Goal: Information Seeking & Learning: Learn about a topic

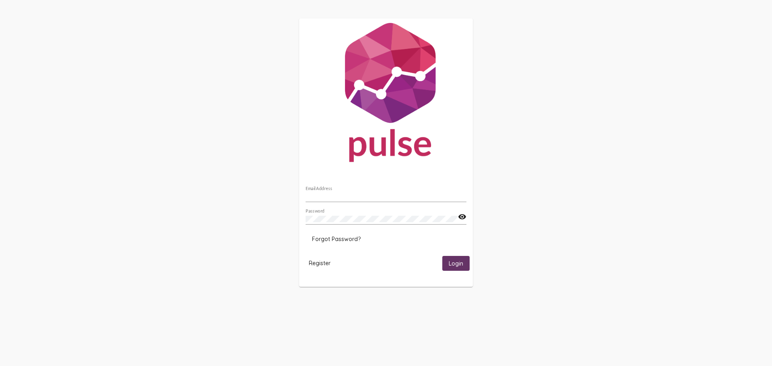
type input "[EMAIL_ADDRESS][DOMAIN_NAME]"
click at [464, 266] on button "Login" at bounding box center [455, 263] width 27 height 15
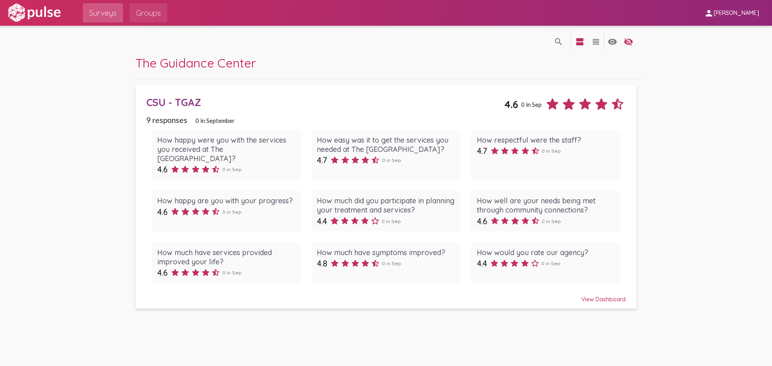
click at [149, 12] on span "Groups" at bounding box center [148, 13] width 25 height 14
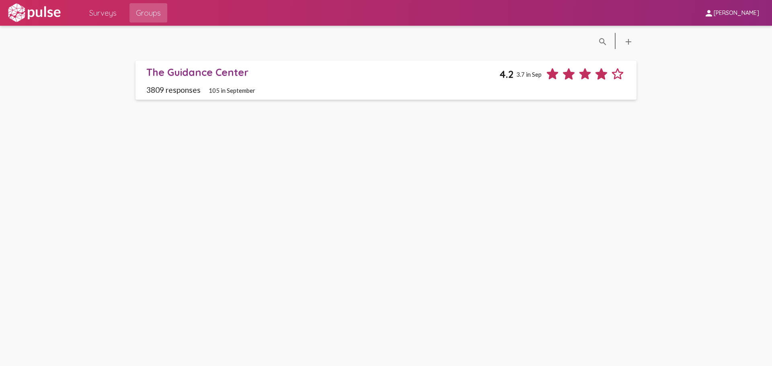
click at [621, 76] on icon at bounding box center [618, 74] width 16 height 16
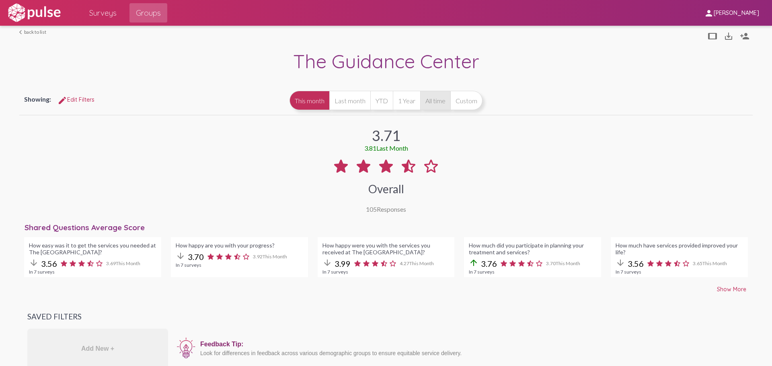
click at [439, 106] on button "All time" at bounding box center [435, 100] width 30 height 19
click at [376, 107] on button "YTD" at bounding box center [381, 100] width 23 height 19
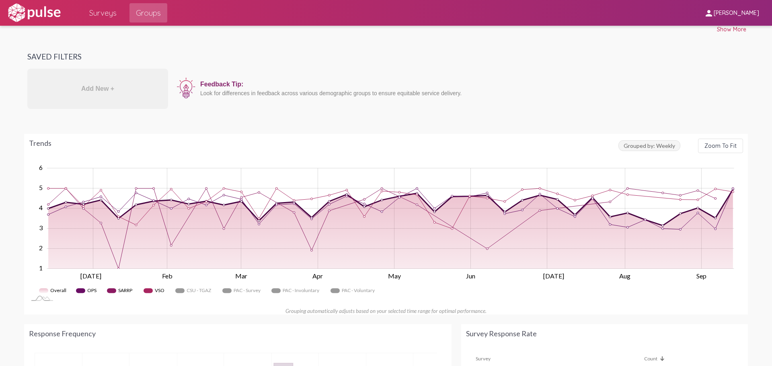
scroll to position [281, 0]
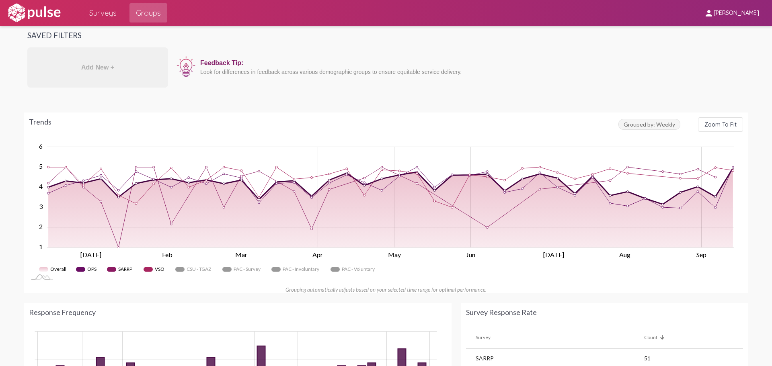
click at [650, 125] on span "Grouped by: Weekly" at bounding box center [649, 124] width 62 height 11
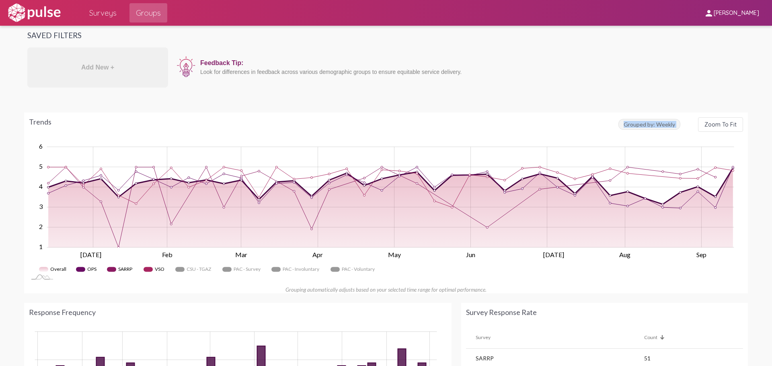
click at [650, 125] on span "Grouped by: Weekly" at bounding box center [649, 124] width 62 height 11
click at [650, 141] on div at bounding box center [386, 141] width 714 height 0
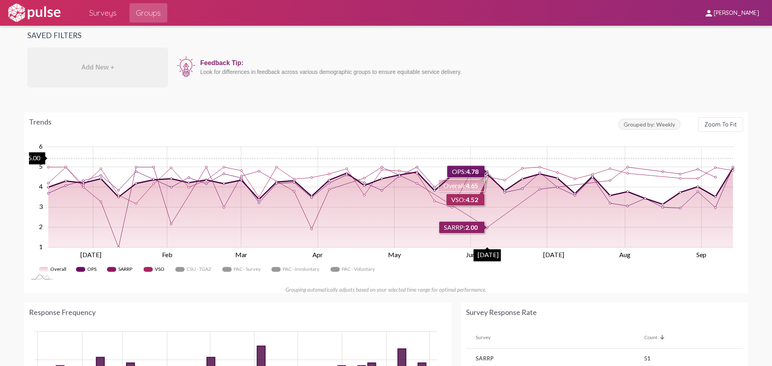
drag, startPoint x: 494, startPoint y: 159, endPoint x: 499, endPoint y: 137, distance: 22.8
click at [499, 137] on div "Trends Grouped by: Weekly Zoom To Fit" at bounding box center [386, 129] width 714 height 24
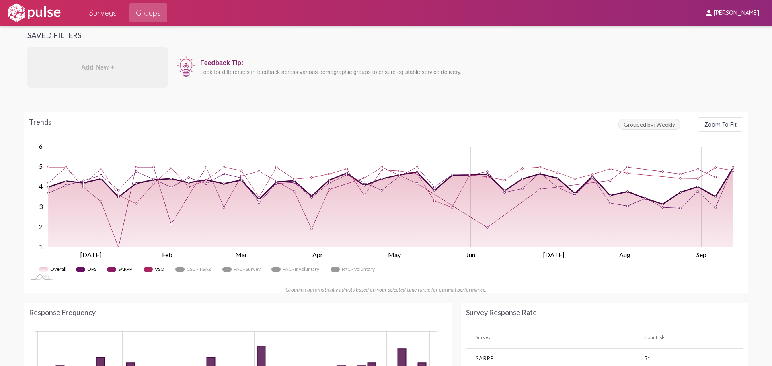
click at [501, 116] on div "Trends Grouped by: Weekly Zoom To Fit Zoom Out 2 4 3 0.00 2 1 -1 5 6 7 L [DATE]…" at bounding box center [386, 203] width 724 height 181
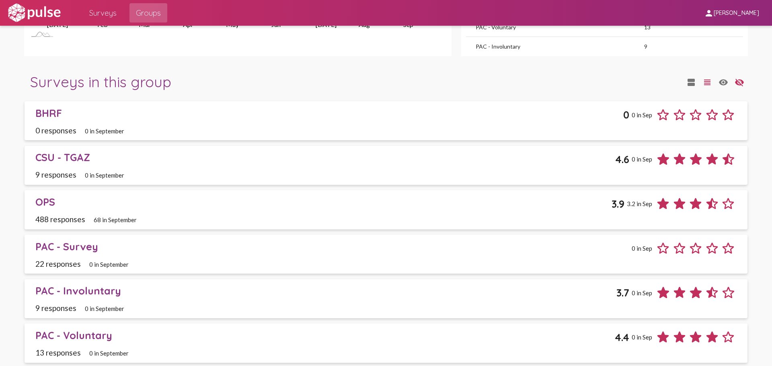
scroll to position [724, 0]
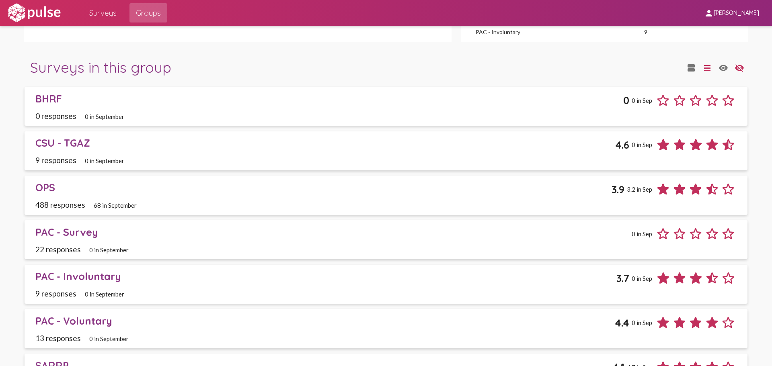
click at [392, 204] on div "488 responses 68 in September" at bounding box center [385, 204] width 701 height 9
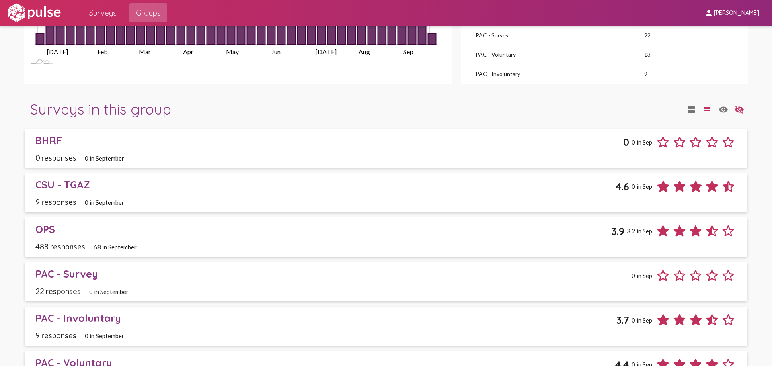
scroll to position [629, 0]
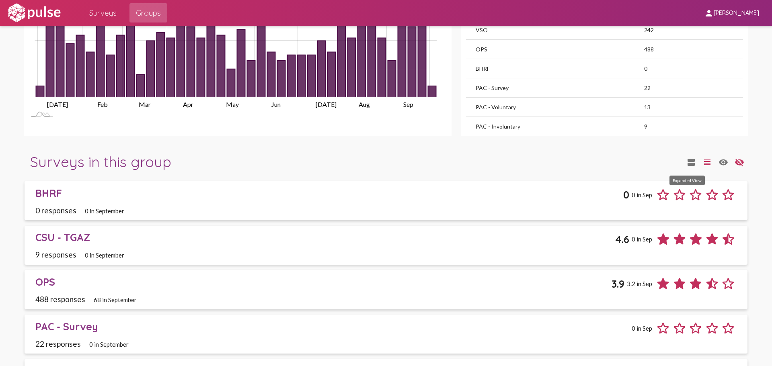
click at [688, 161] on mat-icon "view_agenda" at bounding box center [691, 163] width 10 height 10
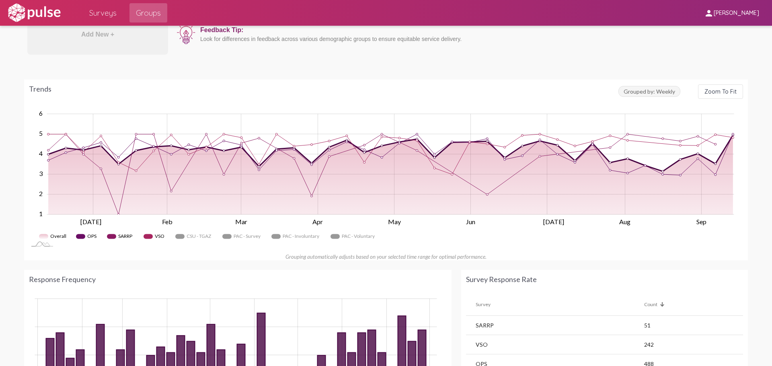
scroll to position [322, 0]
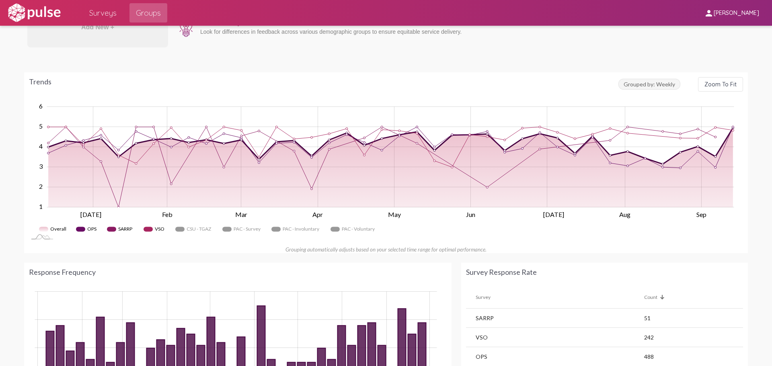
click at [388, 78] on div "Trends" at bounding box center [323, 84] width 589 height 14
click at [667, 86] on span "Grouped by: Weekly" at bounding box center [649, 84] width 62 height 11
click at [704, 88] on button "Zoom To Fit" at bounding box center [720, 84] width 45 height 14
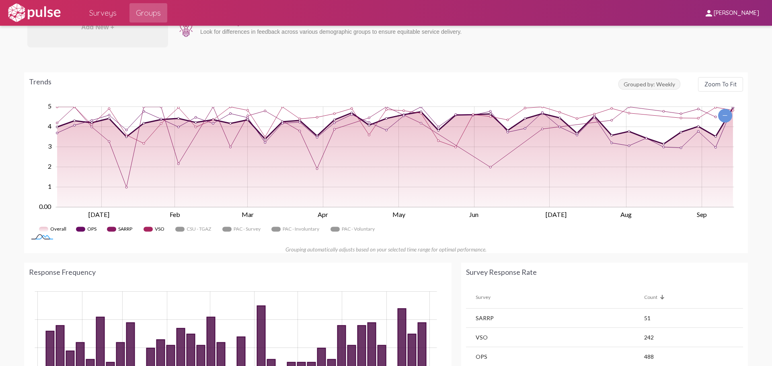
click at [44, 241] on rect at bounding box center [42, 237] width 27 height 8
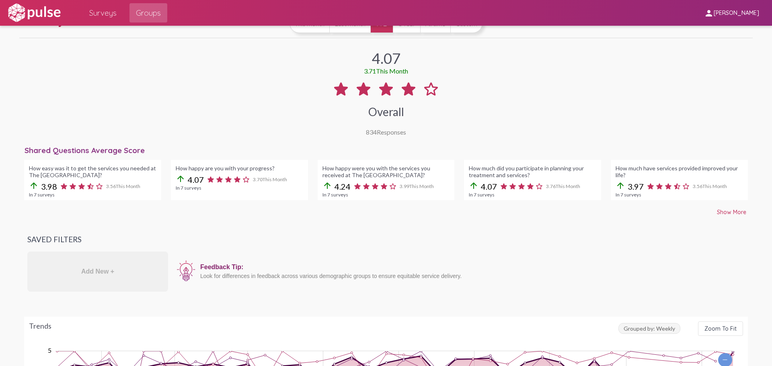
scroll to position [0, 0]
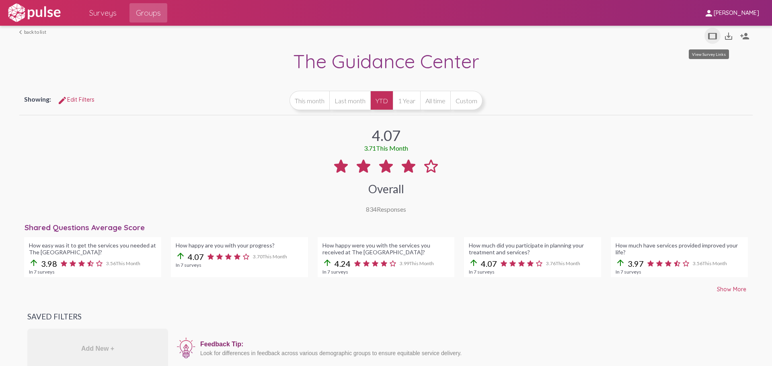
click at [712, 36] on mat-icon "tablet" at bounding box center [713, 36] width 10 height 10
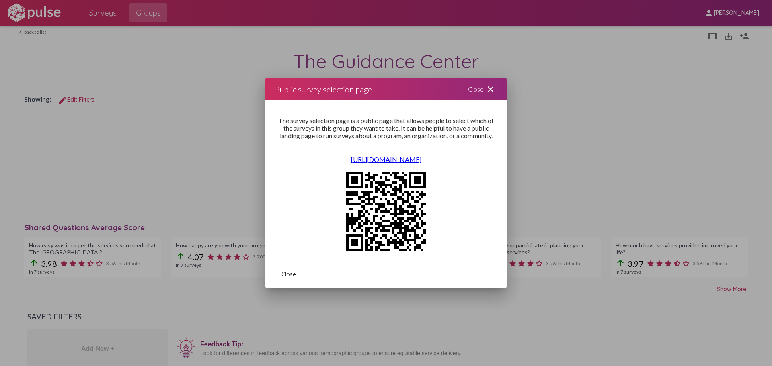
click at [489, 92] on mat-icon "close" at bounding box center [491, 89] width 10 height 10
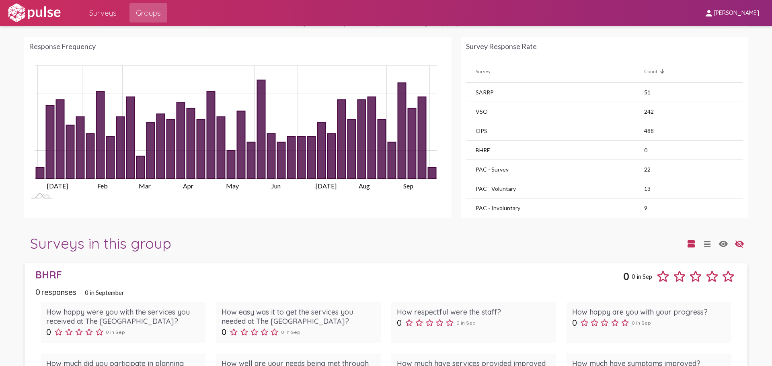
scroll to position [444, 0]
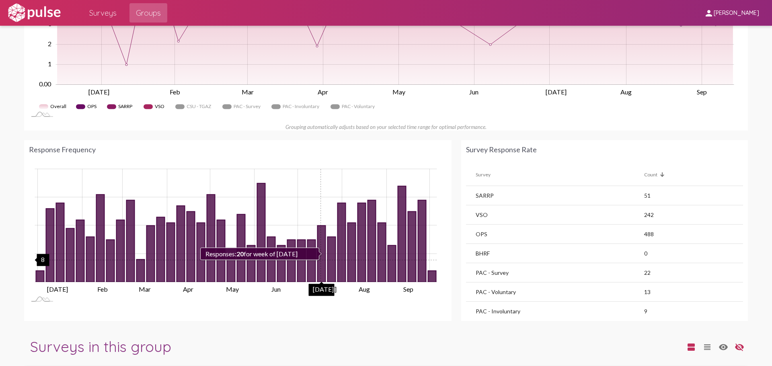
click at [319, 261] on icon "20 2025-07-14" at bounding box center [321, 254] width 8 height 57
click at [319, 260] on icon "20 2025-07-14" at bounding box center [321, 254] width 8 height 57
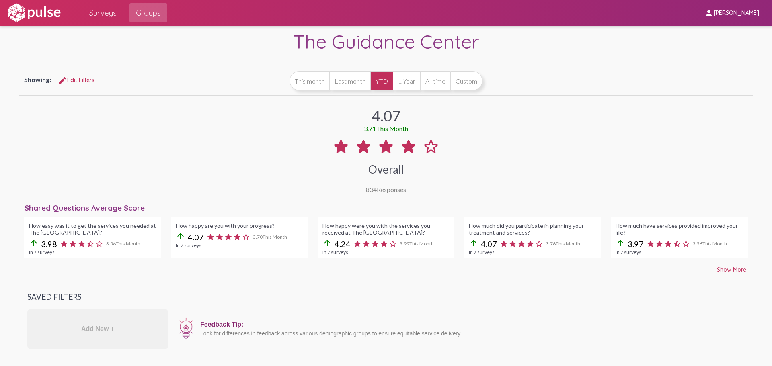
scroll to position [0, 0]
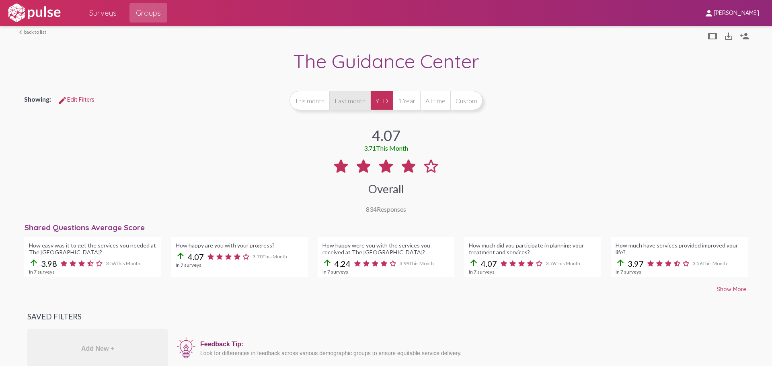
click at [350, 105] on button "Last month" at bounding box center [349, 100] width 41 height 19
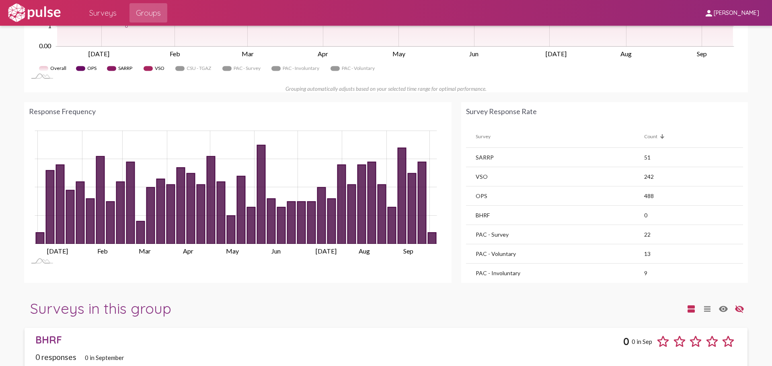
click at [609, 201] on td "OPS" at bounding box center [555, 196] width 178 height 19
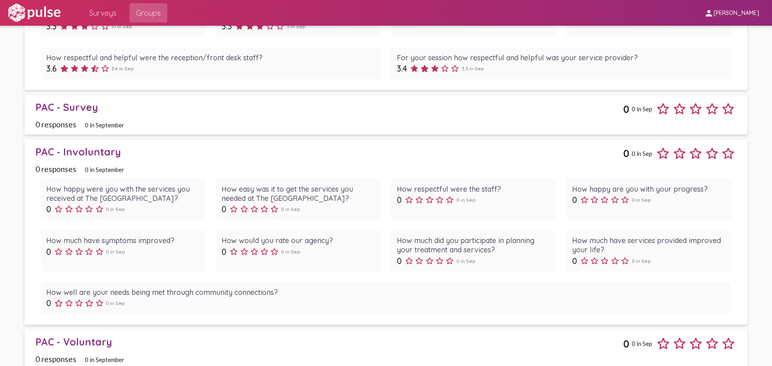
scroll to position [1287, 0]
click at [441, 121] on div "0 responses 0 in September" at bounding box center [385, 123] width 701 height 9
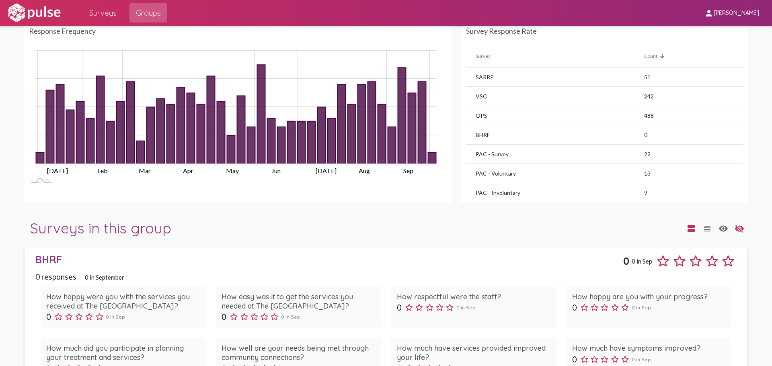
scroll to position [402, 0]
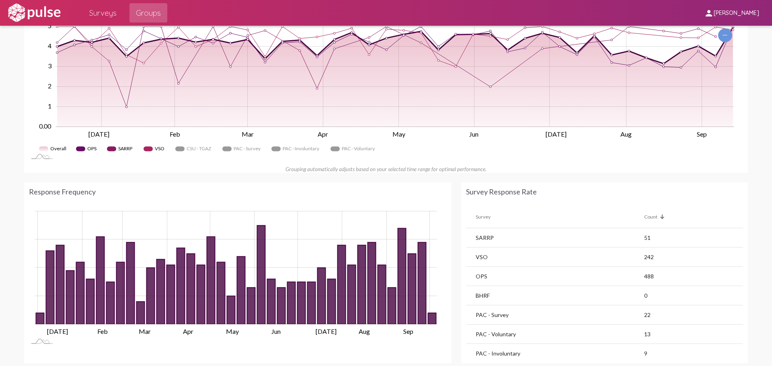
click at [282, 150] on rect "Legend" at bounding box center [296, 149] width 51 height 12
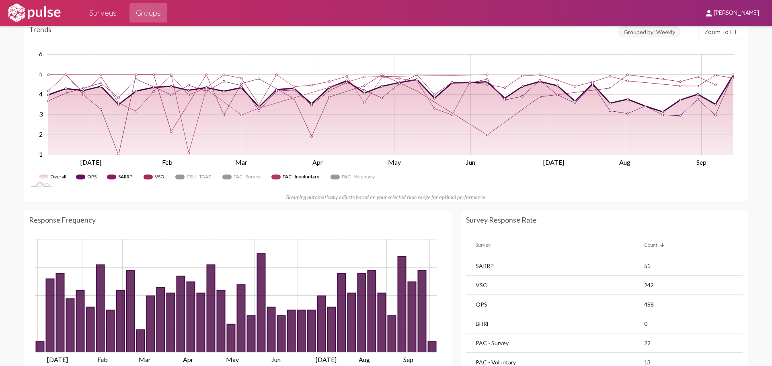
scroll to position [362, 0]
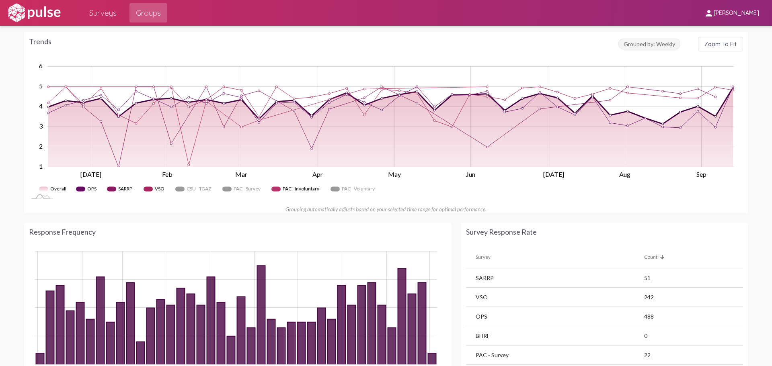
click at [85, 189] on rect "Legend" at bounding box center [87, 189] width 23 height 12
click at [107, 189] on rect "Legend" at bounding box center [121, 189] width 29 height 12
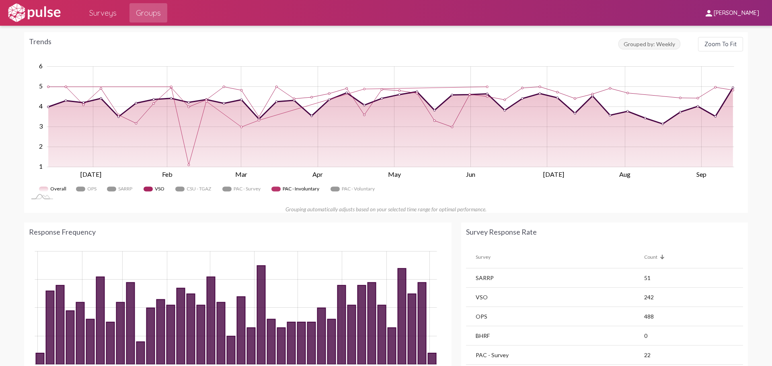
click at [272, 192] on rect "Legend" at bounding box center [296, 189] width 51 height 12
click at [46, 190] on rect "Legend" at bounding box center [53, 189] width 29 height 12
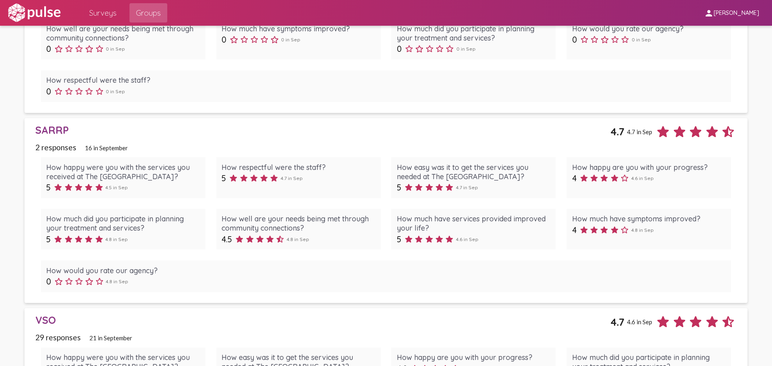
scroll to position [1729, 0]
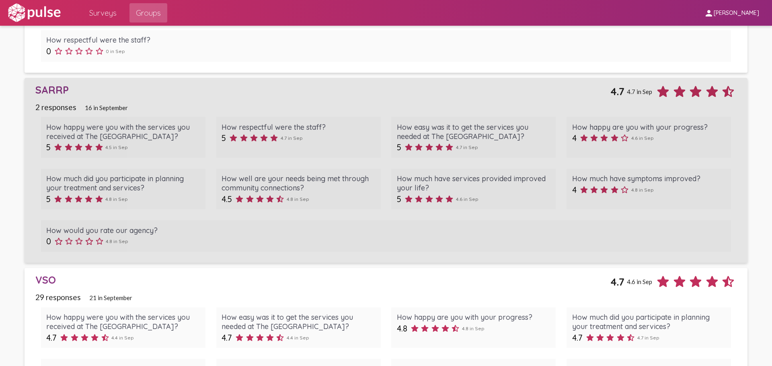
click at [698, 95] on icon at bounding box center [696, 92] width 16 height 16
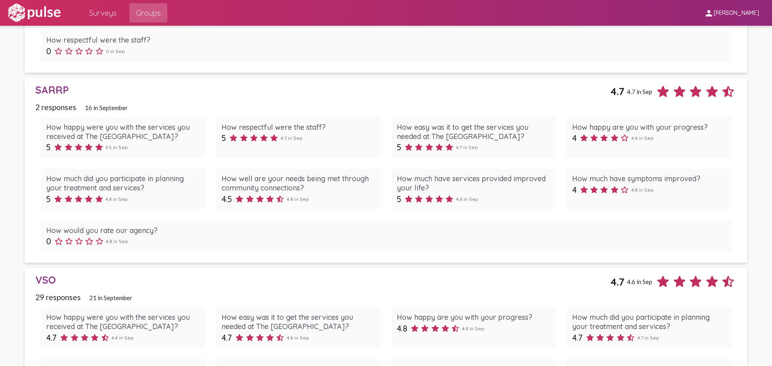
click at [634, 88] on span "4.7 in Sep" at bounding box center [639, 91] width 25 height 7
click at [51, 91] on div "SARRP" at bounding box center [322, 90] width 575 height 12
click at [49, 107] on span "2 responses" at bounding box center [55, 107] width 41 height 9
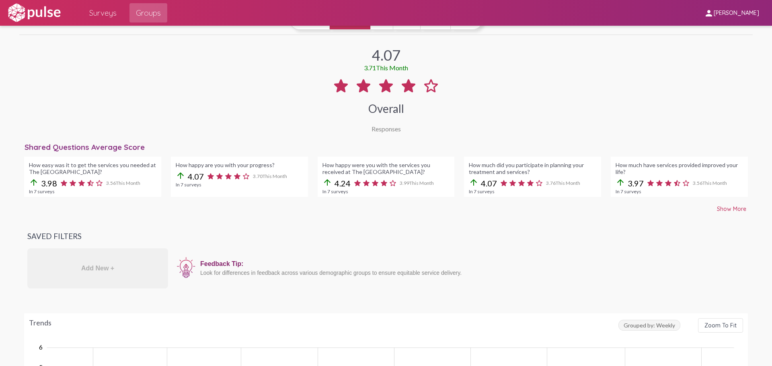
scroll to position [0, 0]
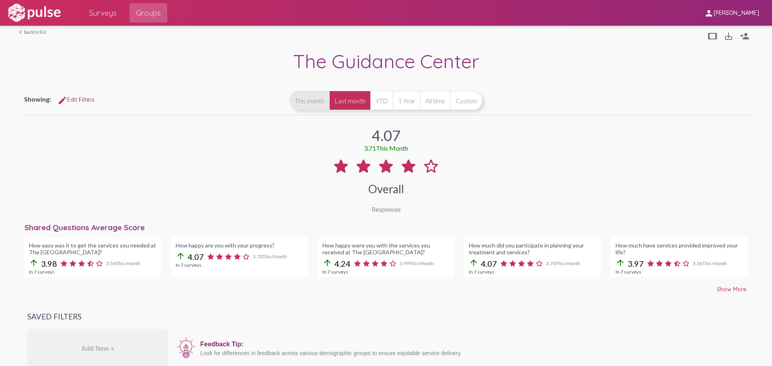
click at [312, 108] on button "This month" at bounding box center [309, 100] width 40 height 19
click at [742, 7] on span "person [PERSON_NAME]" at bounding box center [731, 12] width 55 height 15
click at [644, 44] on div at bounding box center [386, 183] width 772 height 366
click at [147, 12] on span "Groups" at bounding box center [148, 13] width 25 height 14
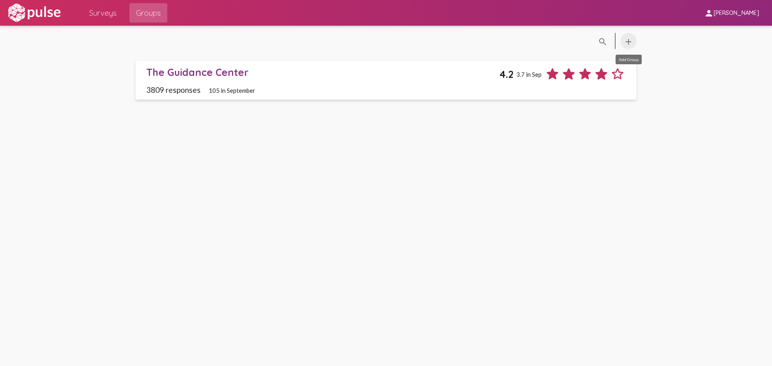
click at [628, 39] on mat-icon "add" at bounding box center [629, 42] width 10 height 10
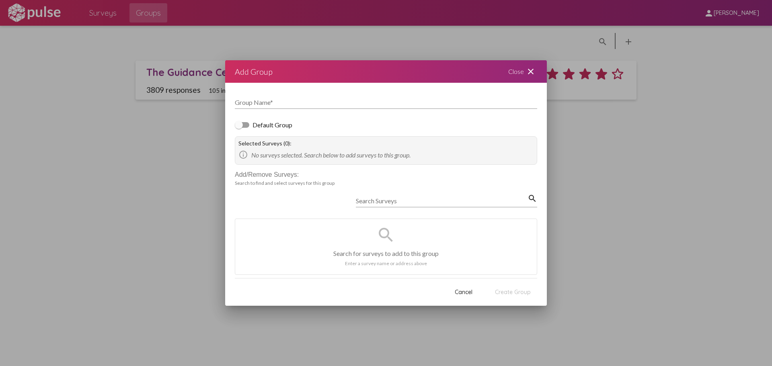
click at [534, 74] on mat-icon "close" at bounding box center [531, 72] width 10 height 10
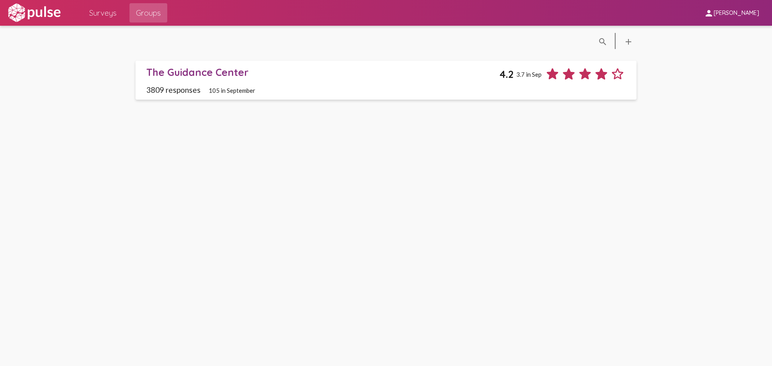
click at [310, 281] on div "search_off search add The Guidance Center 4.2 3.7 in [DATE] responses 105 in Se…" at bounding box center [386, 196] width 772 height 341
